Goal: Navigation & Orientation: Find specific page/section

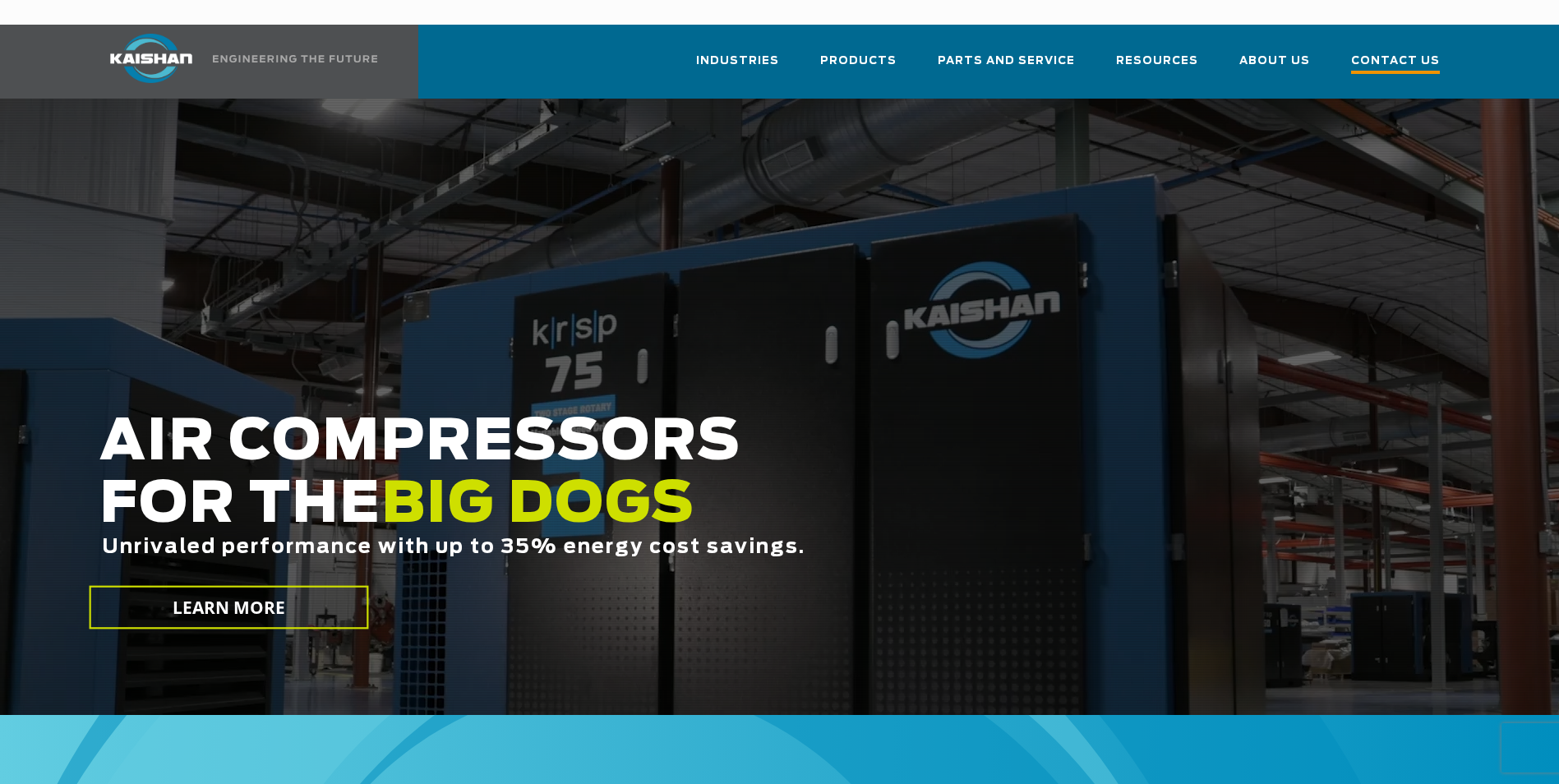
click at [1414, 52] on span "Contact Us" at bounding box center [1396, 62] width 89 height 22
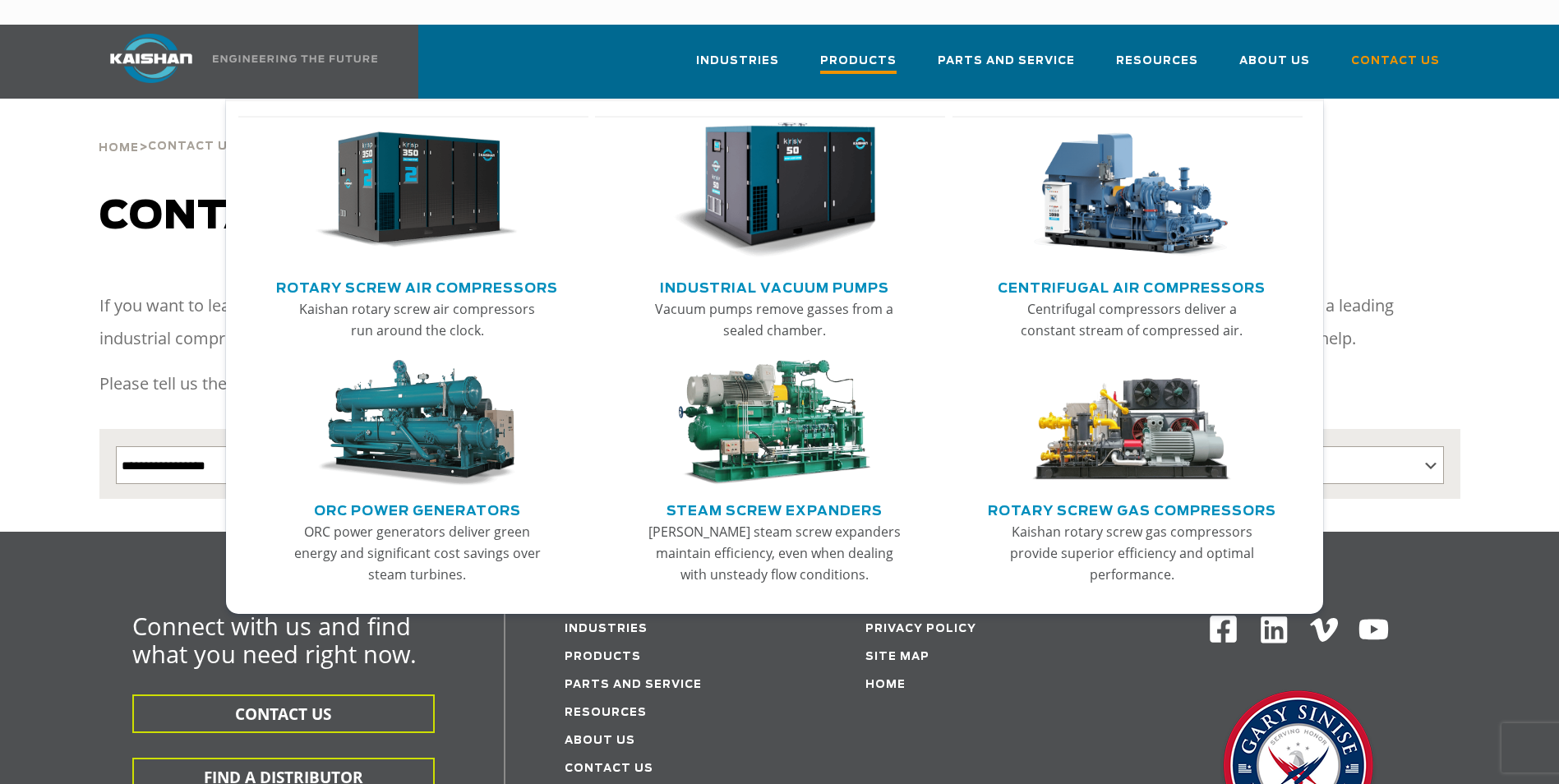
click at [874, 52] on span "Products" at bounding box center [859, 62] width 76 height 22
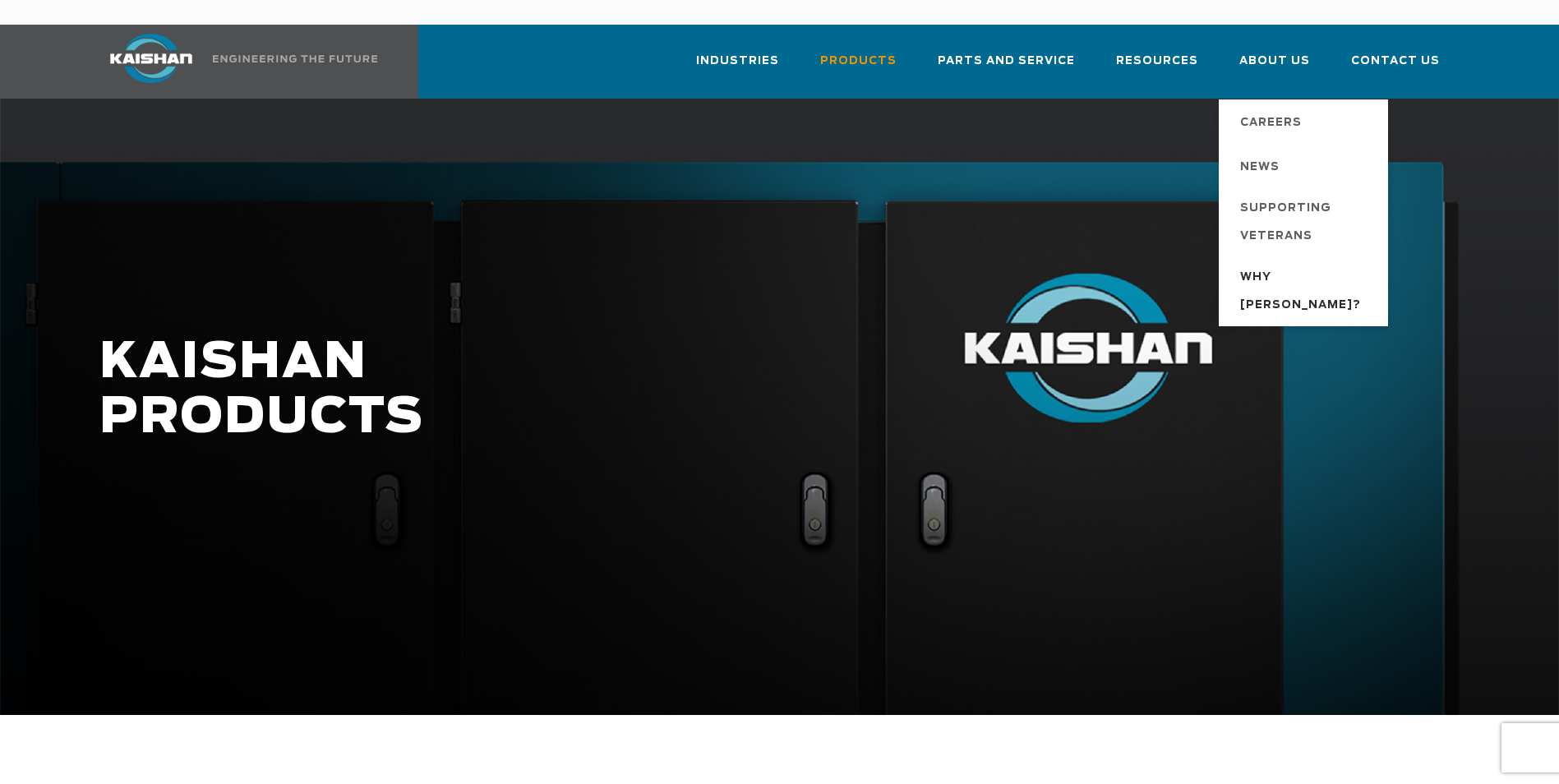
click at [1273, 263] on span "Why [PERSON_NAME]?" at bounding box center [1305, 292] width 131 height 56
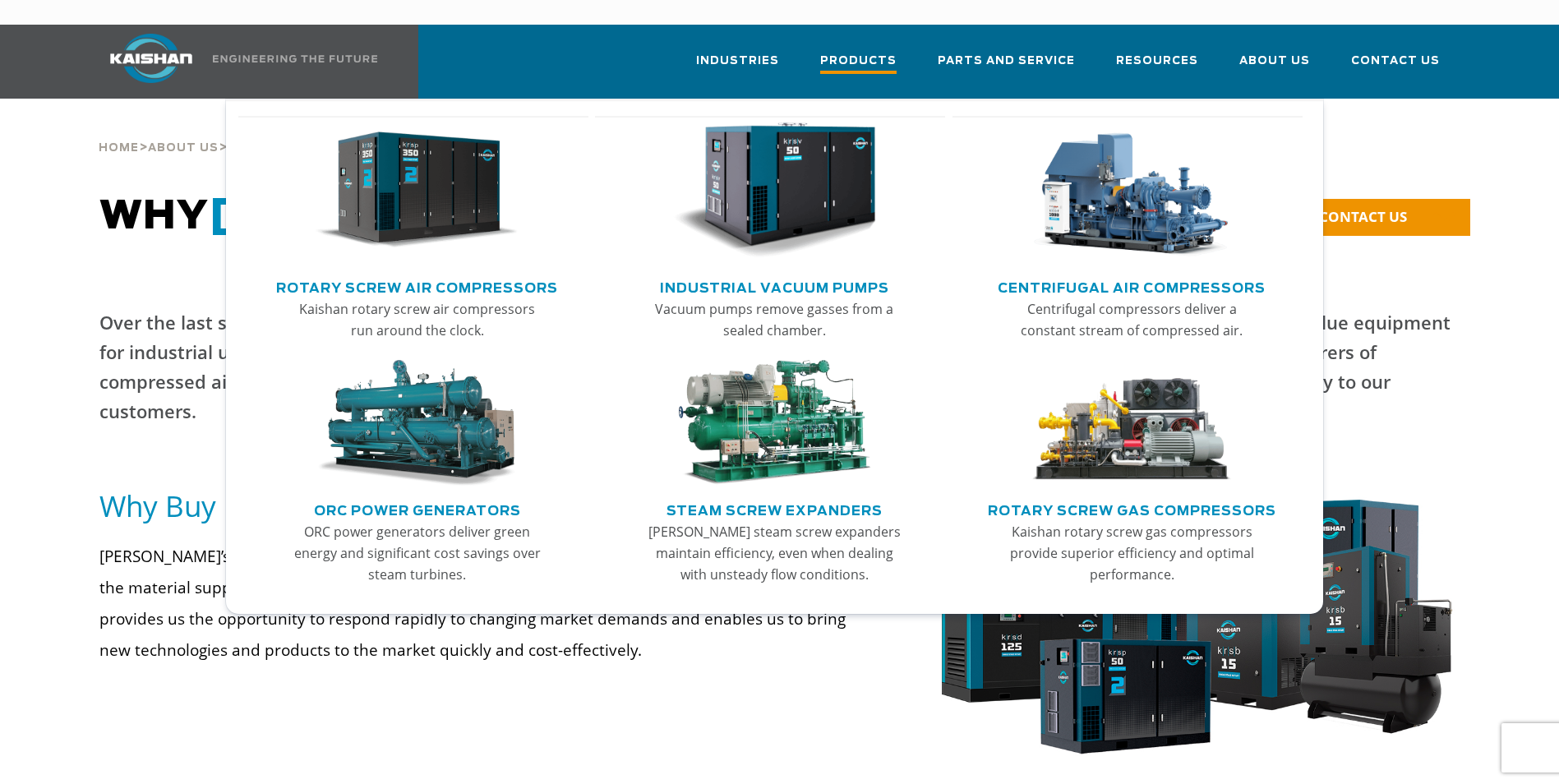
click at [866, 52] on span "Products" at bounding box center [859, 62] width 76 height 22
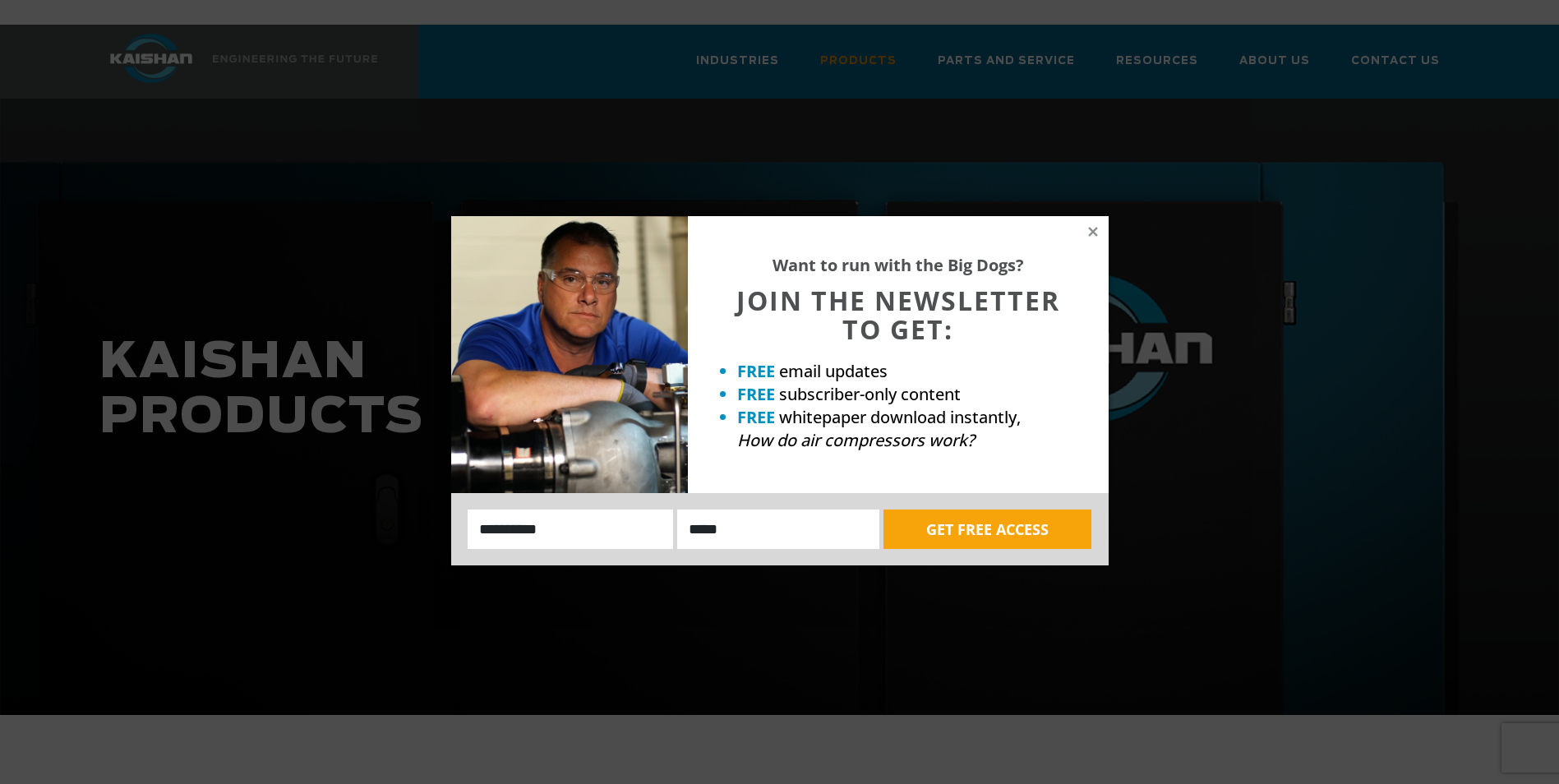
click at [298, 423] on div "Want to run with the Big Dogs? JOIN THE NEWSLETTER TO GET: FREE email updates F…" at bounding box center [779, 392] width 1559 height 784
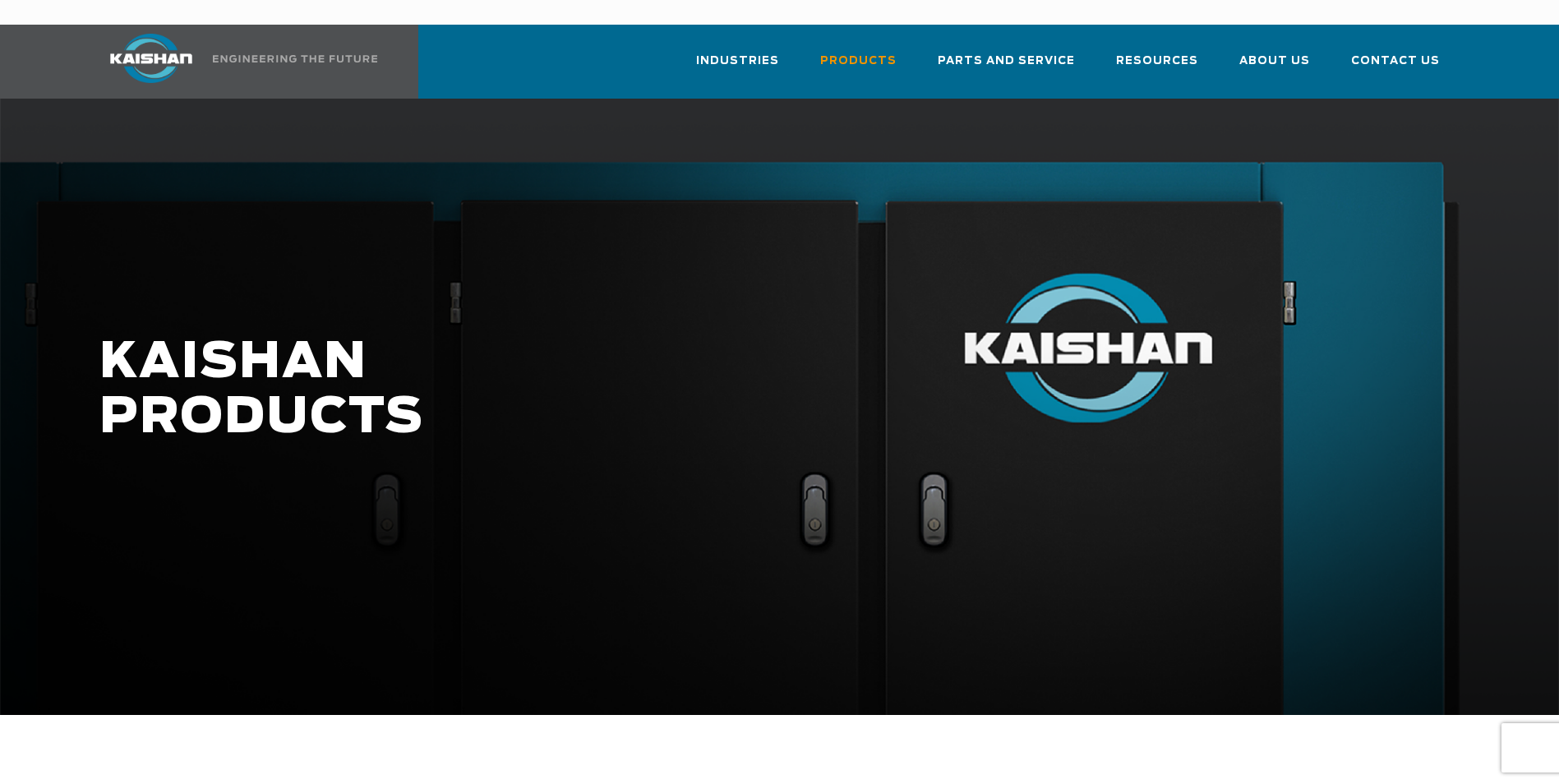
click at [155, 44] on img at bounding box center [151, 58] width 123 height 49
